Goal: Information Seeking & Learning: Learn about a topic

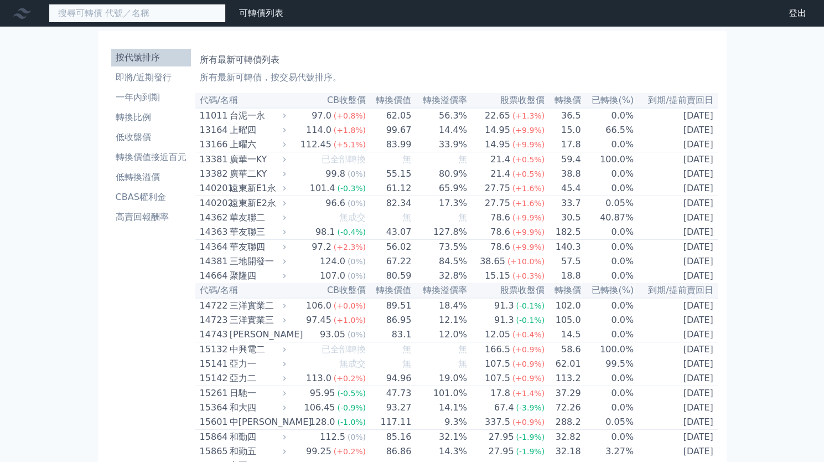
click at [108, 14] on input at bounding box center [137, 13] width 177 height 19
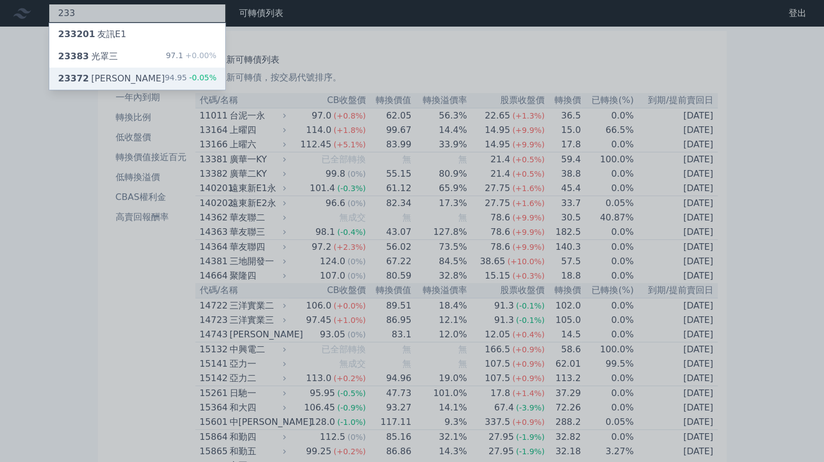
type input "233"
click at [93, 74] on div "23372 [PERSON_NAME]" at bounding box center [111, 78] width 107 height 13
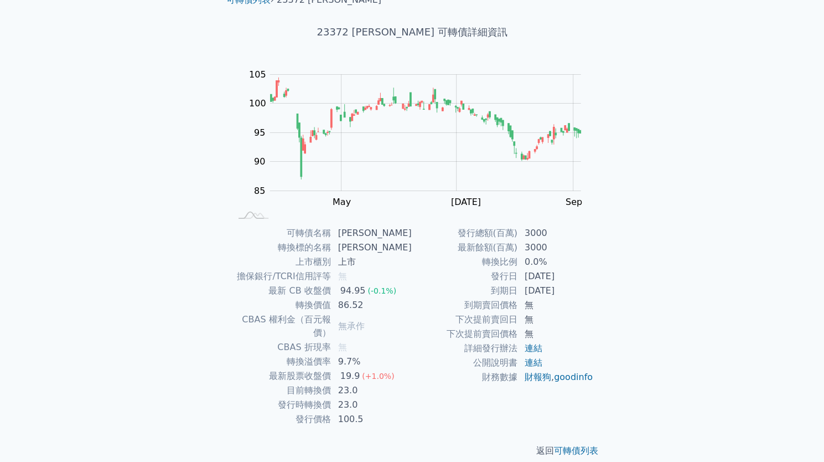
scroll to position [50, 0]
drag, startPoint x: 344, startPoint y: 292, endPoint x: 391, endPoint y: 307, distance: 48.8
click at [391, 307] on tbody "可轉債名稱 [PERSON_NAME] 轉換標的名稱 [PERSON_NAME] 上市櫃別 上市 擔保銀行/TCRI信用評等 無 最新 CB 收盤價 94.9…" at bounding box center [322, 326] width 182 height 200
click at [386, 309] on td "86.52" at bounding box center [372, 305] width 81 height 14
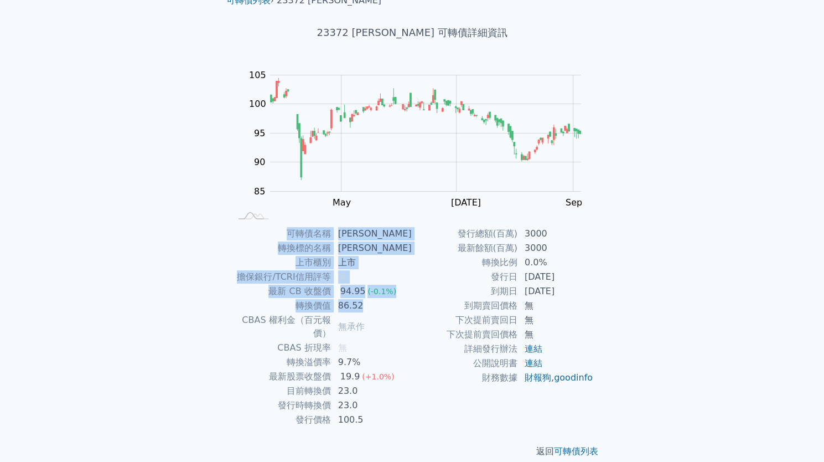
drag, startPoint x: 386, startPoint y: 309, endPoint x: 276, endPoint y: 232, distance: 134.0
click at [276, 232] on tbody "可轉債名稱 [PERSON_NAME] 轉換標的名稱 [PERSON_NAME] 上市櫃別 上市 擔保銀行/TCRI信用評等 無 最新 CB 收盤價 94.9…" at bounding box center [322, 326] width 182 height 200
click at [276, 232] on td "可轉債名稱" at bounding box center [281, 233] width 101 height 14
drag, startPoint x: 276, startPoint y: 232, endPoint x: 386, endPoint y: 288, distance: 123.5
click at [386, 288] on tbody "可轉債名稱 [PERSON_NAME] 轉換標的名稱 [PERSON_NAME] 上市櫃別 上市 擔保銀行/TCRI信用評等 無 最新 CB 收盤價 94.9…" at bounding box center [322, 326] width 182 height 200
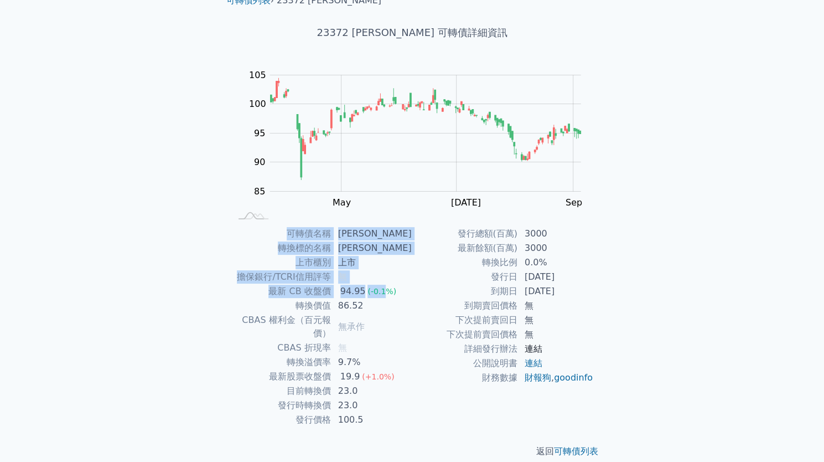
click at [529, 343] on link "連結" at bounding box center [534, 348] width 18 height 11
click at [537, 364] on link "連結" at bounding box center [534, 363] width 18 height 11
